Goal: Information Seeking & Learning: Find specific fact

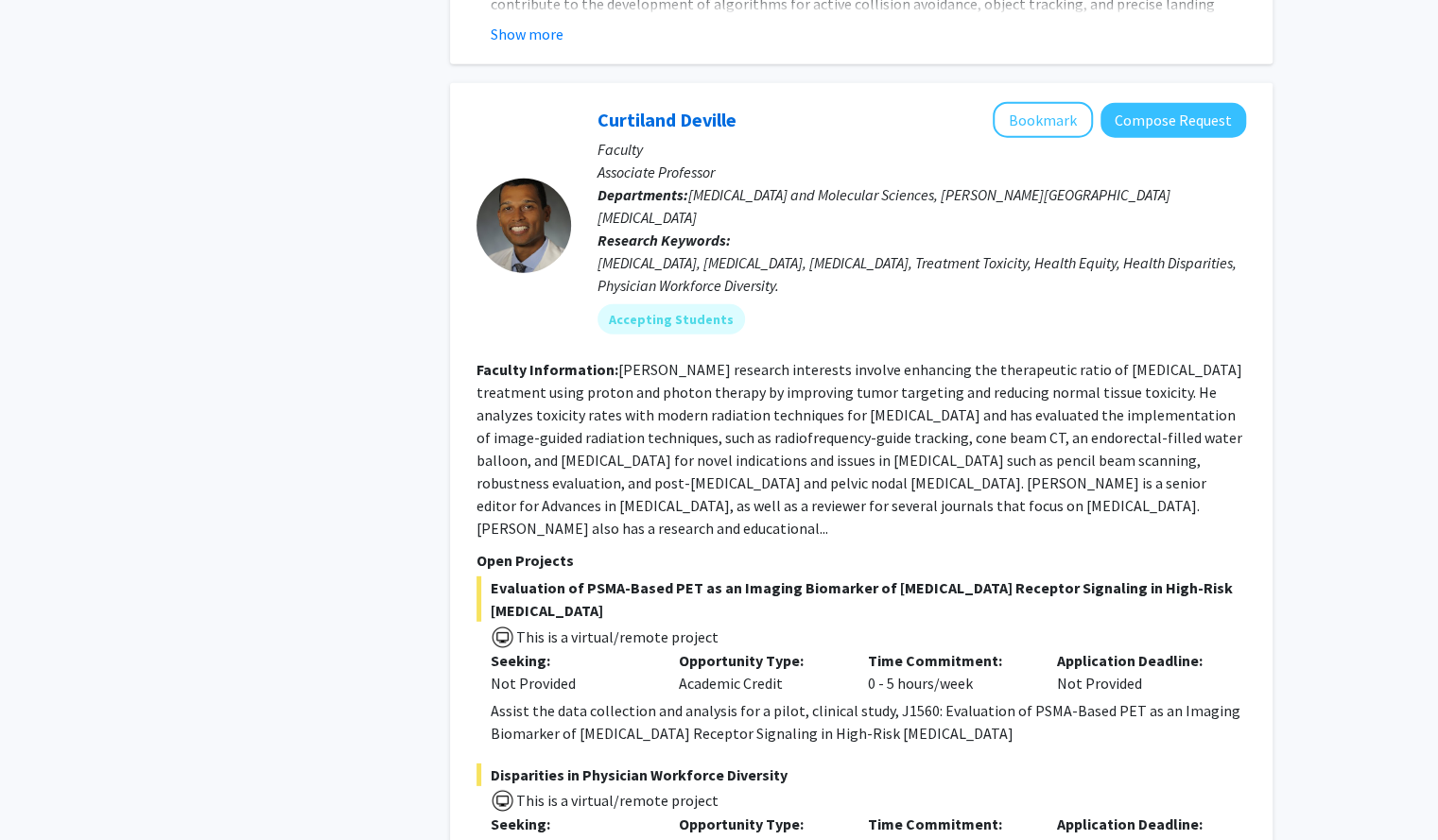
scroll to position [2818, 0]
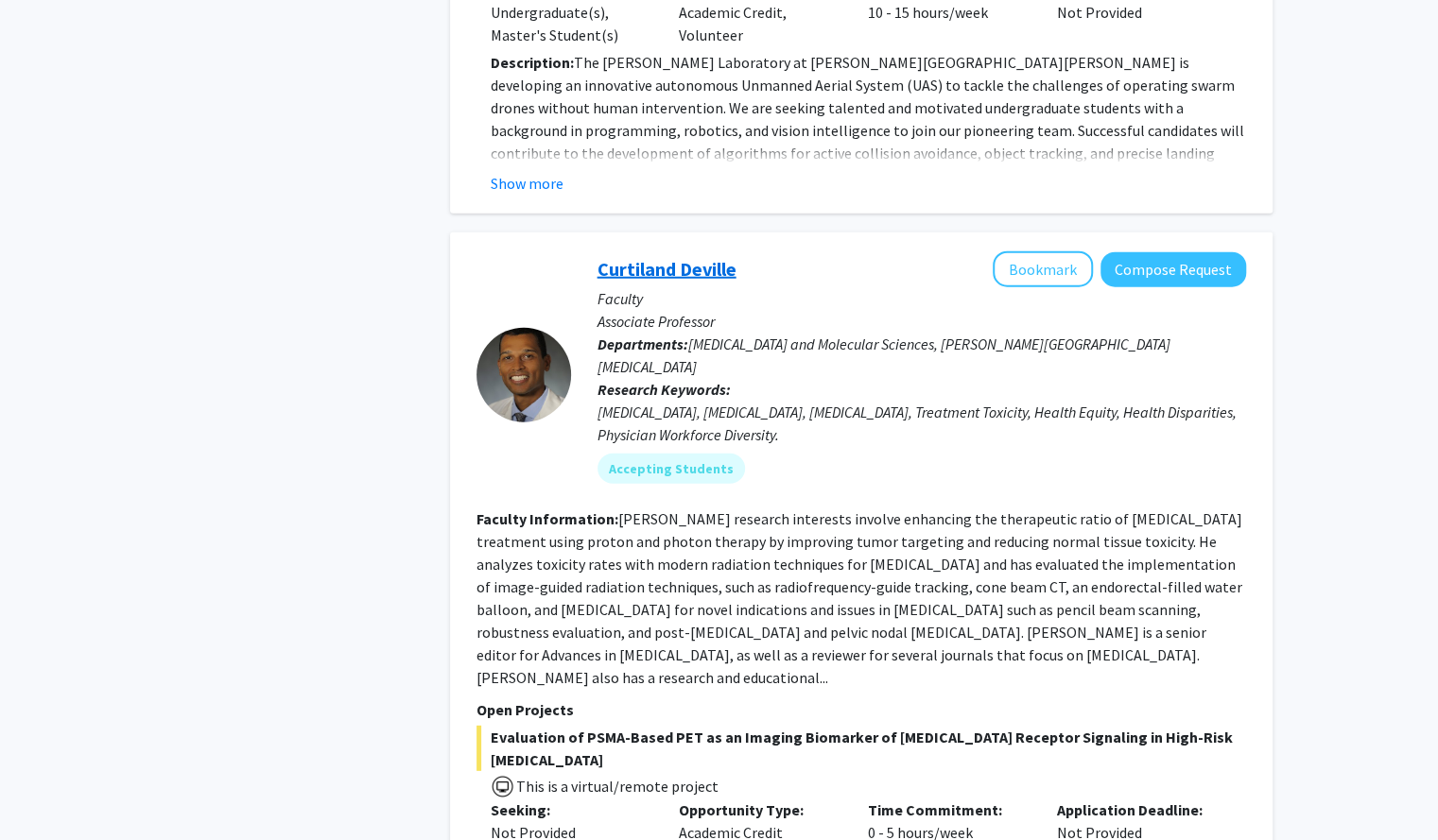
click at [695, 257] on link "Curtiland Deville" at bounding box center [666, 268] width 139 height 23
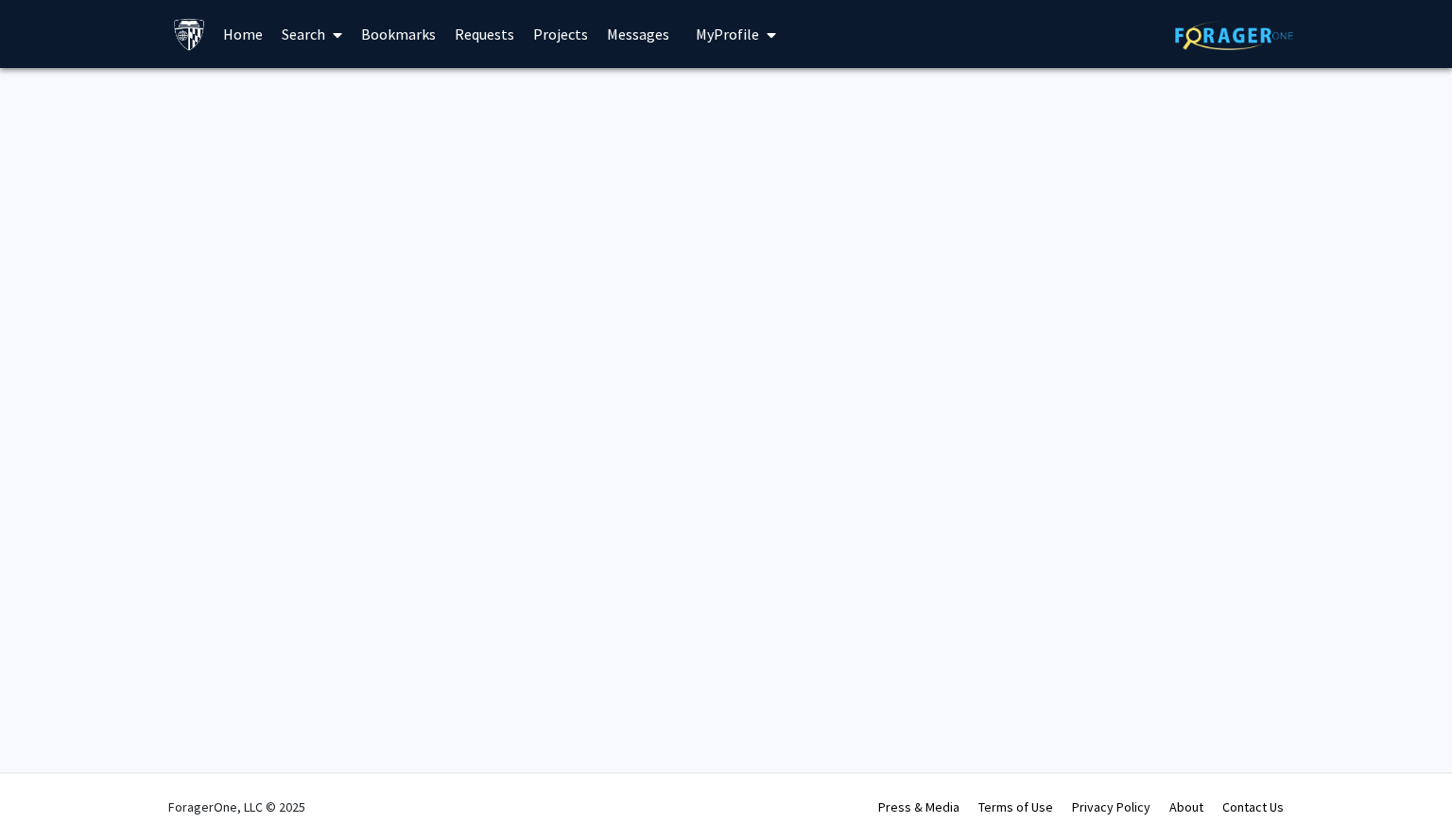
click at [695, 196] on div "Skip navigation Home Search Bookmarks Requests Projects Messages My Profile [PE…" at bounding box center [726, 420] width 1452 height 840
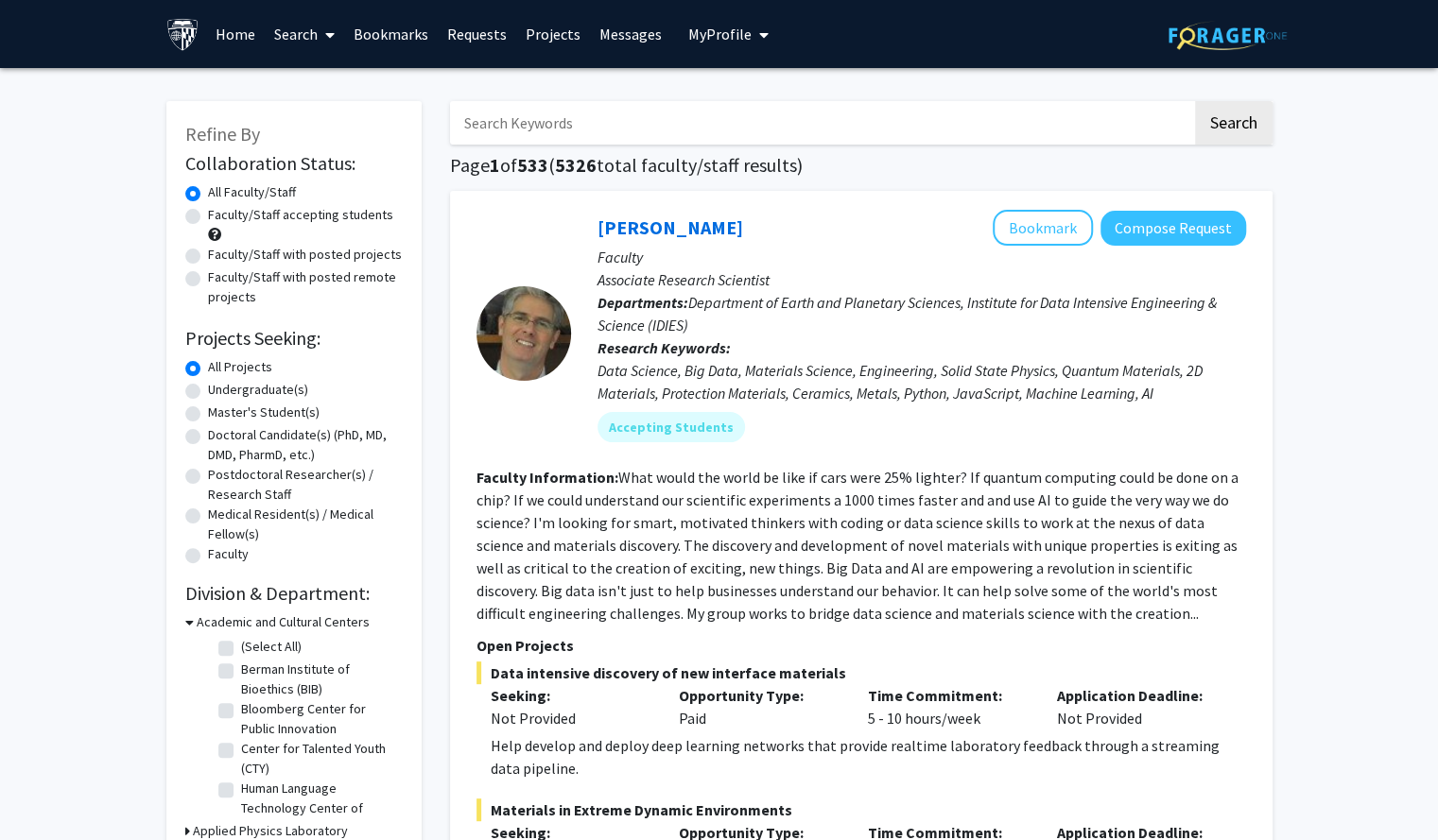
click at [609, 130] on input "Search Keywords" at bounding box center [821, 122] width 742 height 44
paste input "[PERSON_NAME]"
type input "[PERSON_NAME]"
click at [1195, 101] on button "Search" at bounding box center [1234, 122] width 78 height 44
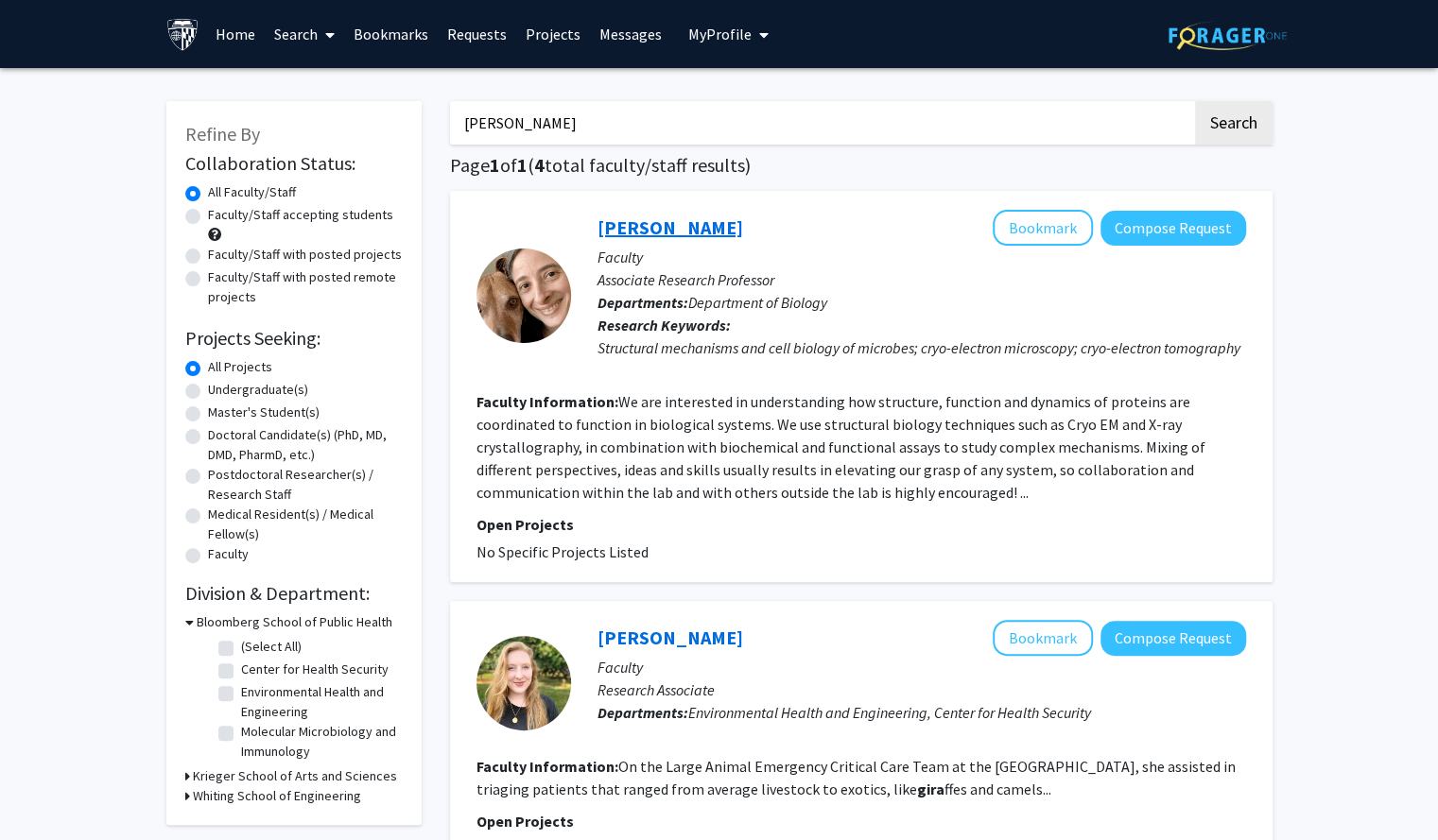
click at [635, 229] on link "[PERSON_NAME]" at bounding box center [670, 227] width 145 height 23
drag, startPoint x: 664, startPoint y: 117, endPoint x: 441, endPoint y: 136, distance: 223.8
click at [441, 136] on div "[PERSON_NAME] Search Page 1 of 1 ( 4 total faculty/staff results) [PERSON_NAME]…" at bounding box center [861, 821] width 851 height 1478
click at [652, 132] on input "Search Keywords" at bounding box center [821, 122] width 742 height 44
